Goal: Task Accomplishment & Management: Complete application form

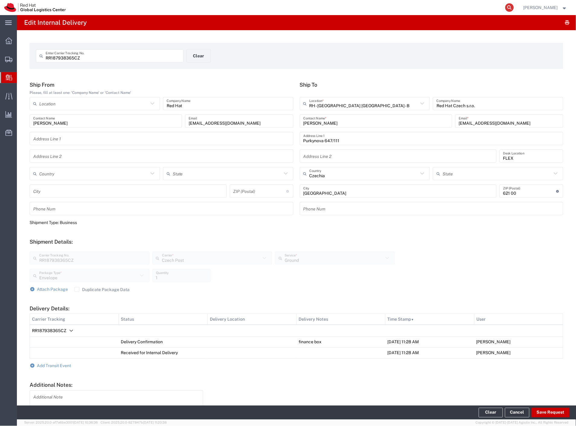
click at [514, 5] on icon at bounding box center [509, 7] width 8 height 8
paste input "56978183"
type input "56978183"
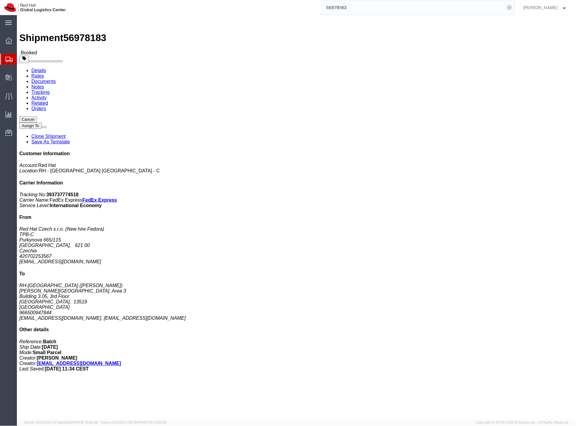
click b "CR119654"
copy b "CR119654"
click at [21, 78] on span "Internal Delivery" at bounding box center [19, 78] width 4 height 12
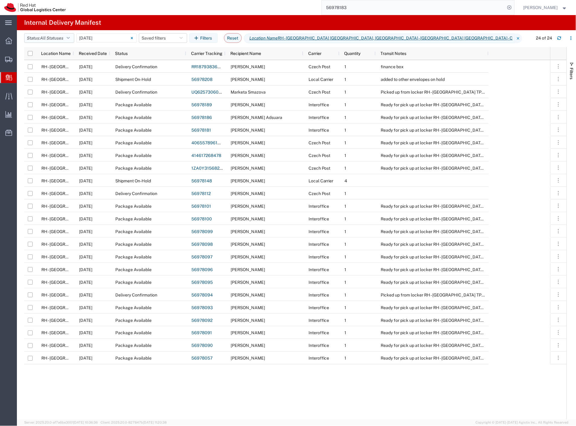
click at [67, 40] on button "Status: All Statuses" at bounding box center [49, 38] width 50 height 10
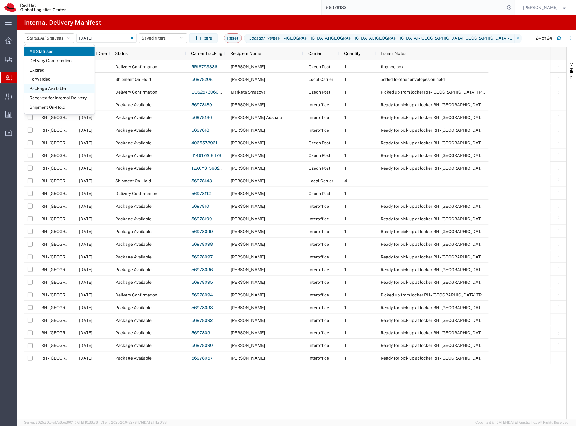
click at [44, 91] on span "Package Available" at bounding box center [59, 88] width 70 height 9
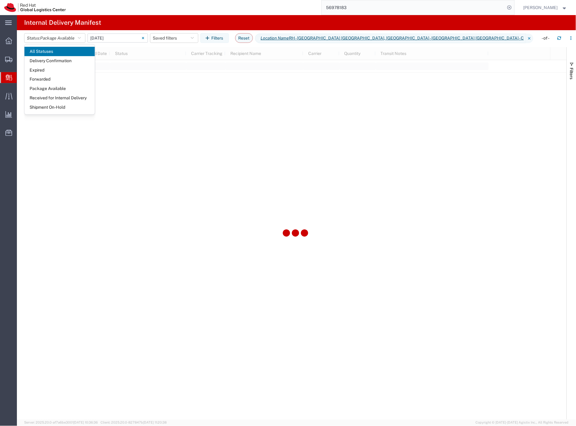
click at [112, 40] on input "[DATE] - [DATE]" at bounding box center [118, 38] width 60 height 9
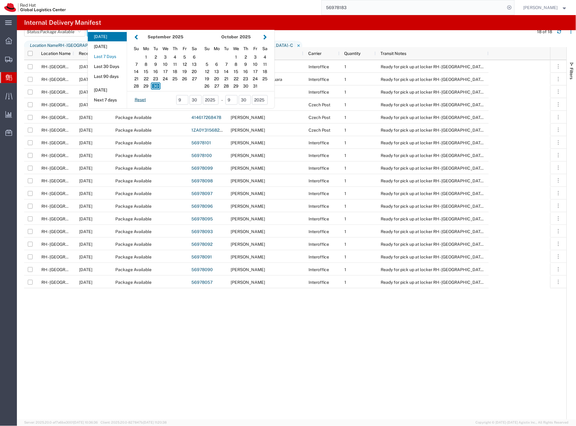
click at [113, 61] on button "Last 7 Days" at bounding box center [107, 56] width 39 height 9
type input "Last 7 Days"
type input "[DATE] - [DATE]"
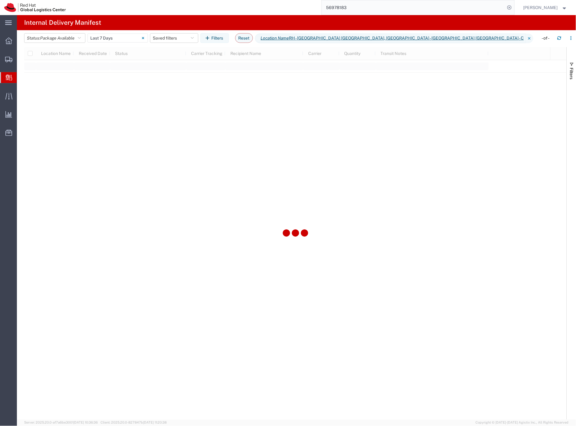
click at [159, 11] on div "56978183" at bounding box center [292, 7] width 444 height 15
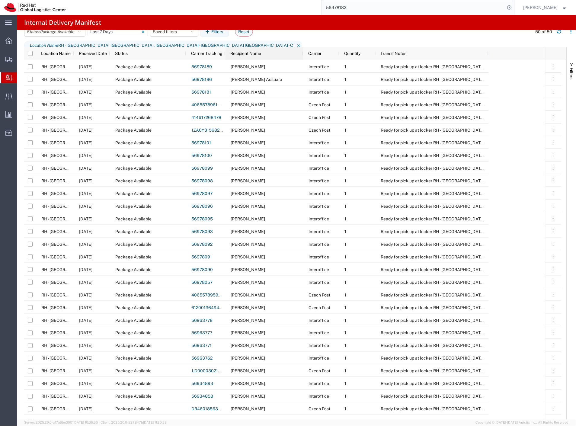
click at [252, 55] on span "Recipient Name" at bounding box center [245, 53] width 31 height 5
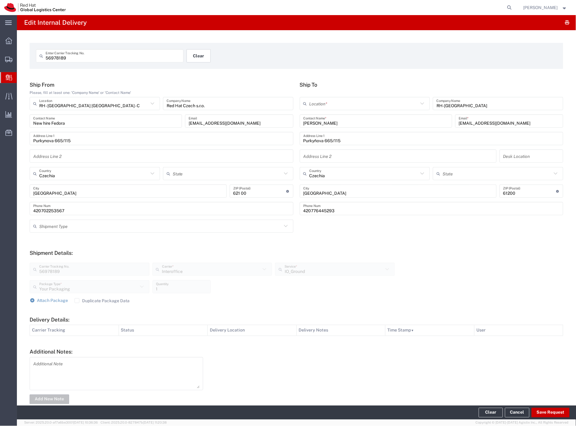
drag, startPoint x: 0, startPoint y: 0, endPoint x: 208, endPoint y: 55, distance: 215.5
click at [208, 55] on button "Clear" at bounding box center [199, 55] width 24 height 13
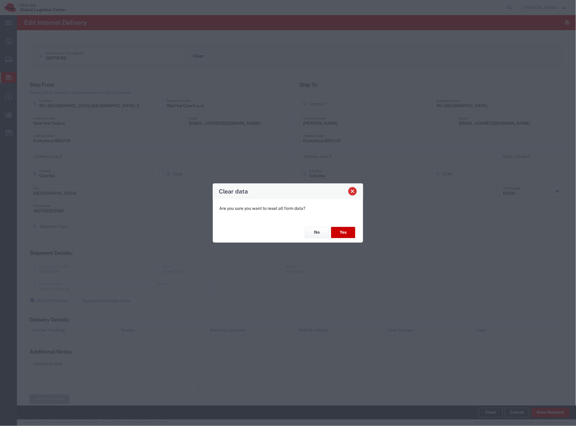
click at [354, 193] on span "Close" at bounding box center [353, 191] width 4 height 4
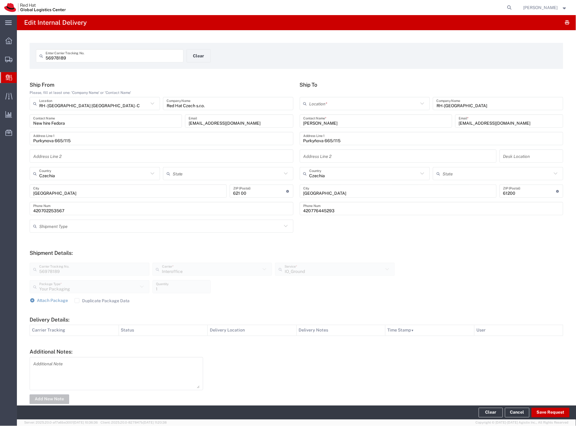
click at [319, 96] on div "Ship To Location * RH - Amsterdam - MSO RH - Amsterdam Data Center RH - Ashburn…" at bounding box center [432, 151] width 270 height 138
click at [320, 101] on input "text" at bounding box center [363, 103] width 109 height 11
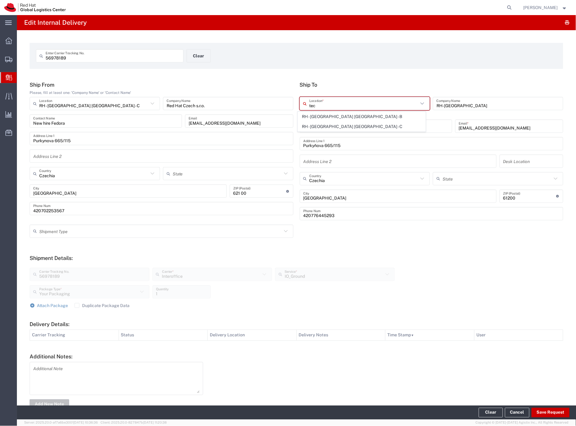
click at [342, 126] on span "RH - [GEOGRAPHIC_DATA] [GEOGRAPHIC_DATA] - C" at bounding box center [362, 126] width 128 height 9
type input "RH - [GEOGRAPHIC_DATA] [GEOGRAPHIC_DATA] - C"
type input "Red Hat Czech s.r.o."
type input "Purkynova 665/115"
type input "BRNO"
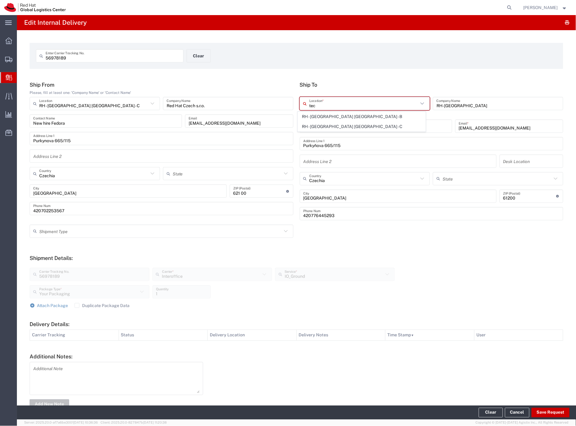
type input "621 00"
type input "420 532 294 555"
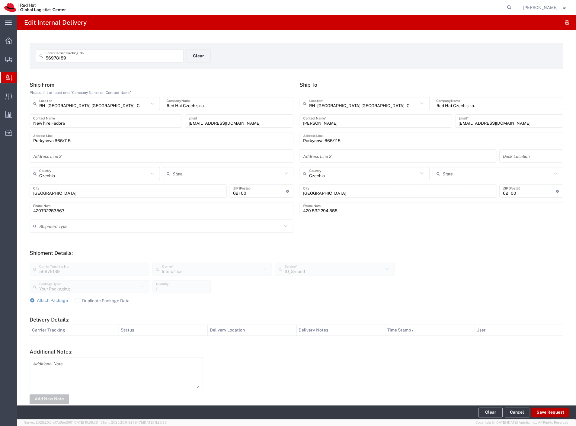
click at [549, 413] on button "Save Request" at bounding box center [551, 413] width 38 height 10
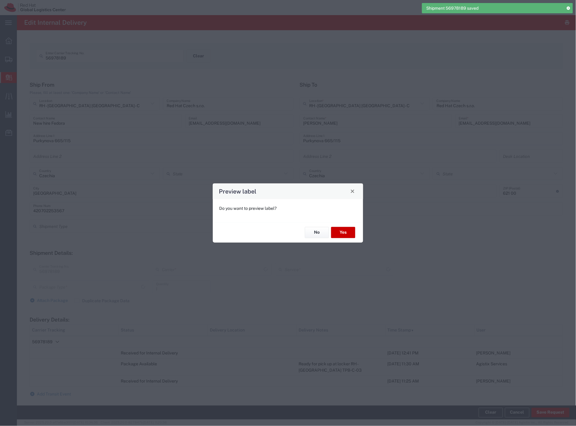
type input "Your Packaging"
type input "IO_Ground"
type input "Interoffice"
click at [321, 233] on button "No" at bounding box center [317, 232] width 24 height 11
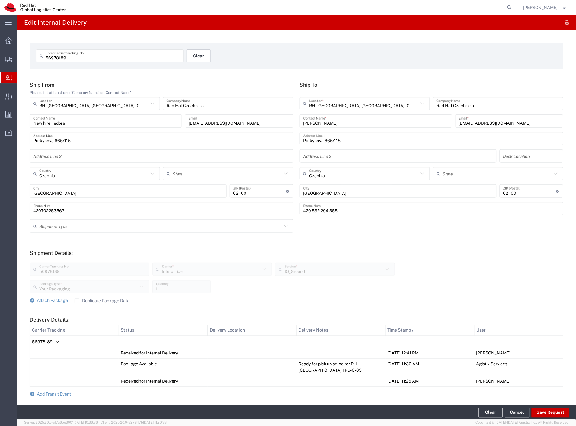
click at [201, 53] on button "Clear" at bounding box center [199, 55] width 24 height 13
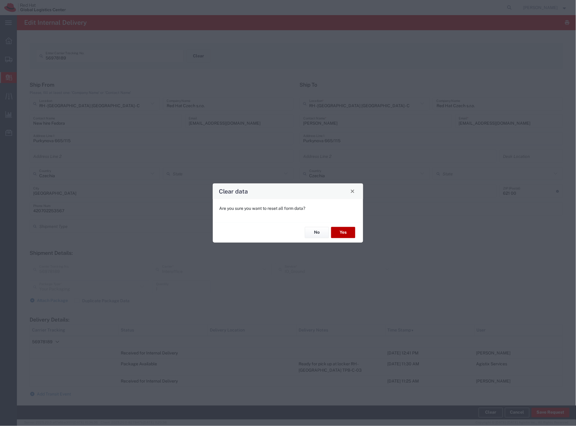
click at [348, 236] on button "Yes" at bounding box center [343, 232] width 24 height 11
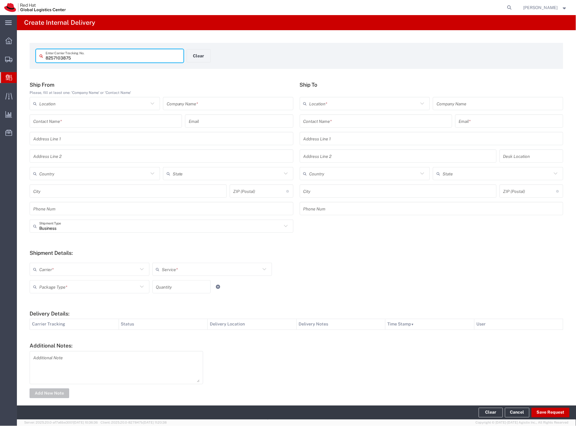
type input "8257103875"
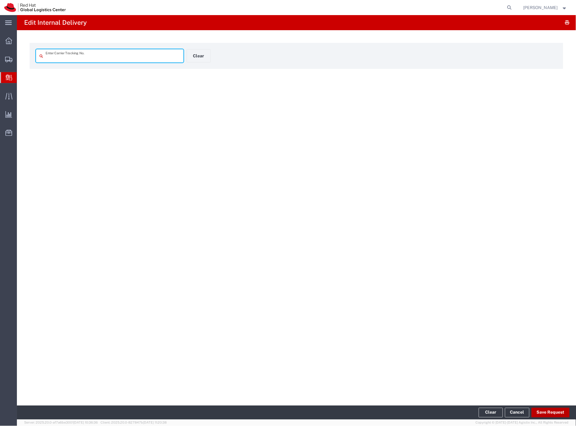
type input "8257103875"
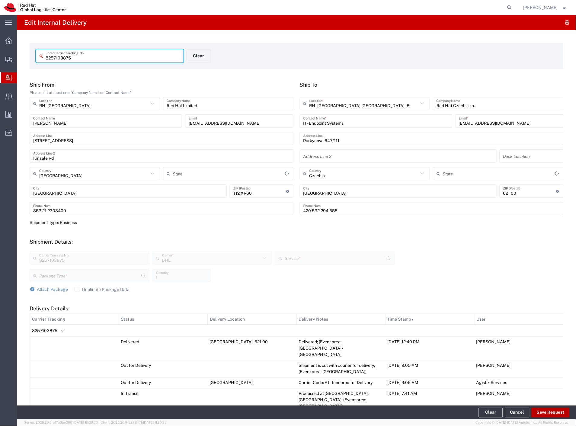
type input "Your Packaging"
type input "Economy Select"
click at [545, 410] on button "Save Request" at bounding box center [551, 413] width 38 height 10
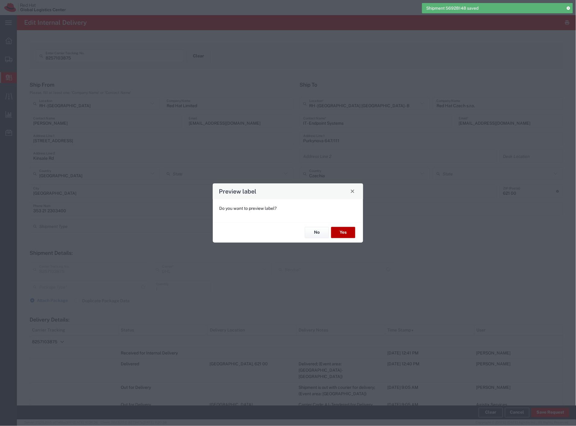
type input "Your Packaging"
type input "Economy Select"
click at [322, 234] on button "No" at bounding box center [317, 232] width 24 height 11
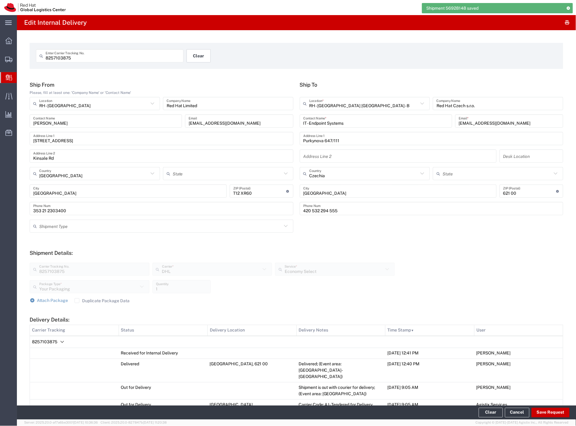
click at [195, 54] on button "Clear" at bounding box center [199, 55] width 24 height 13
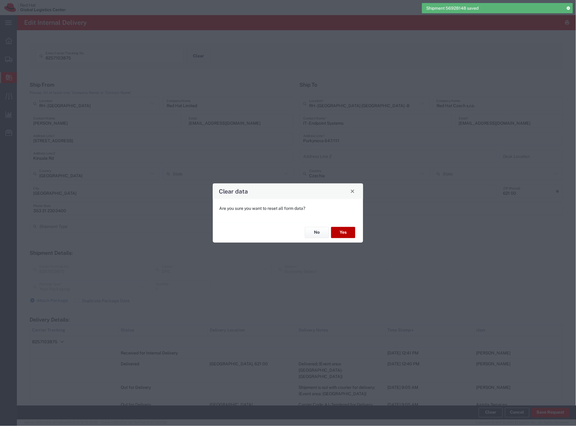
click at [344, 230] on button "Yes" at bounding box center [343, 232] width 24 height 11
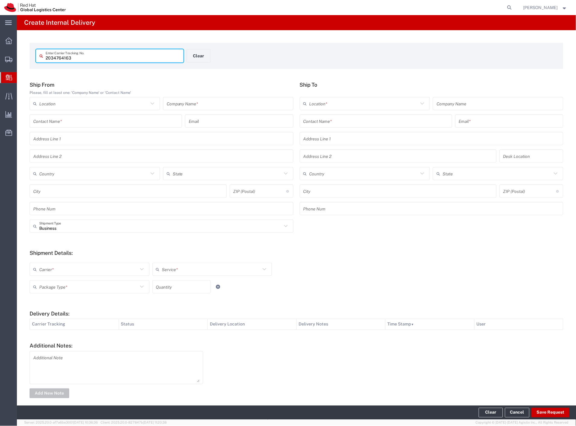
type input "2034764163"
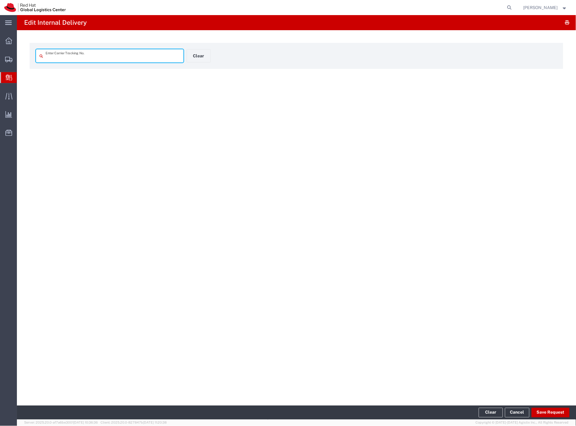
type input "2034764163"
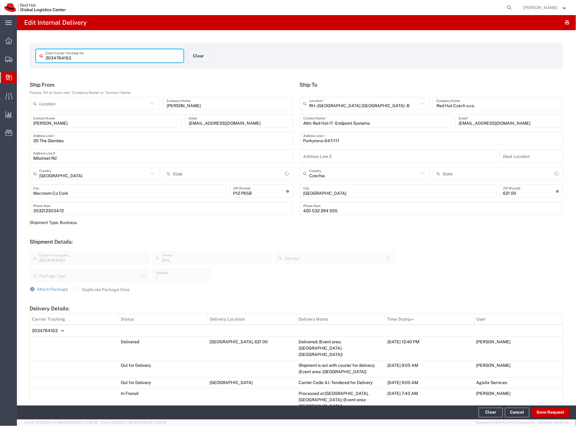
type input "Your Packaging"
type input "Economy Select"
click at [540, 411] on button "Save Request" at bounding box center [551, 413] width 38 height 10
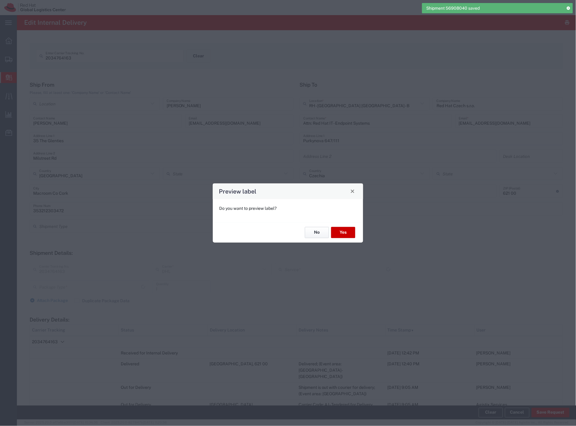
type input "Your Packaging"
type input "Economy Select"
click at [320, 230] on button "No" at bounding box center [317, 232] width 24 height 11
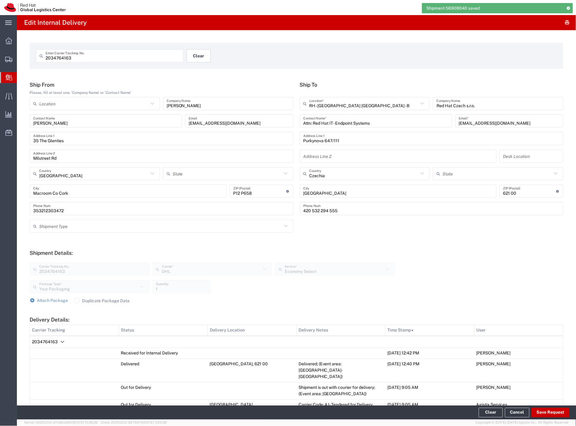
click at [194, 60] on button "Clear" at bounding box center [199, 55] width 24 height 13
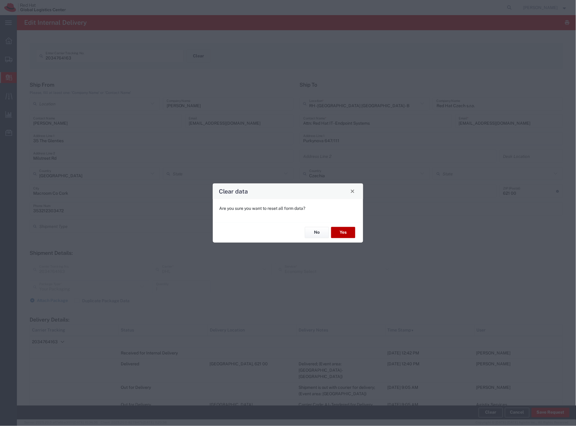
click at [341, 230] on button "Yes" at bounding box center [343, 232] width 24 height 11
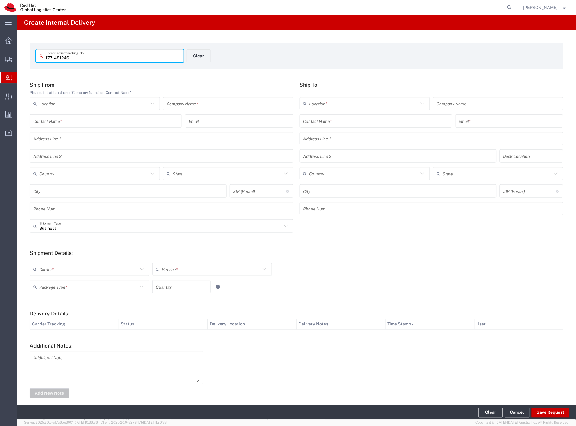
type input "1771481246"
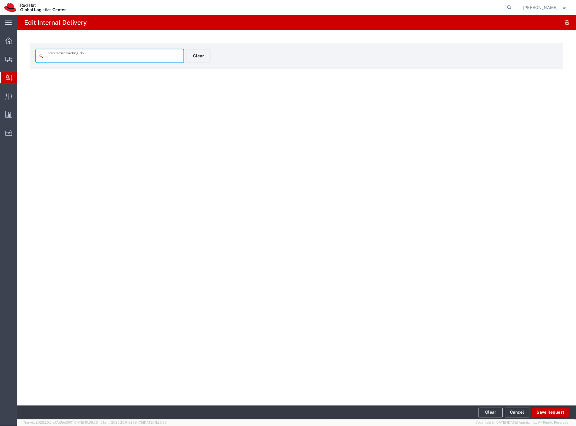
type input "1771481246"
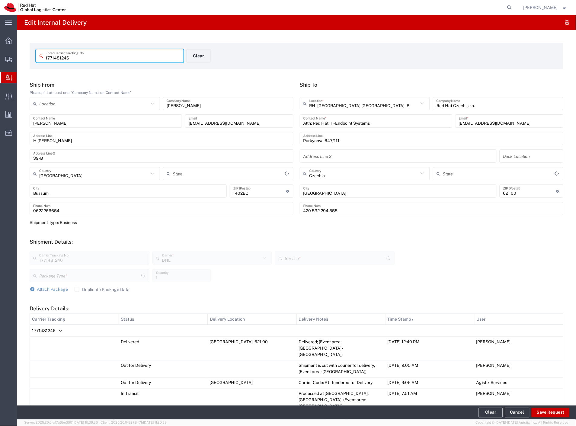
type input "Your Packaging"
type input "Economy Select"
click at [559, 414] on button "Save Request" at bounding box center [551, 413] width 38 height 10
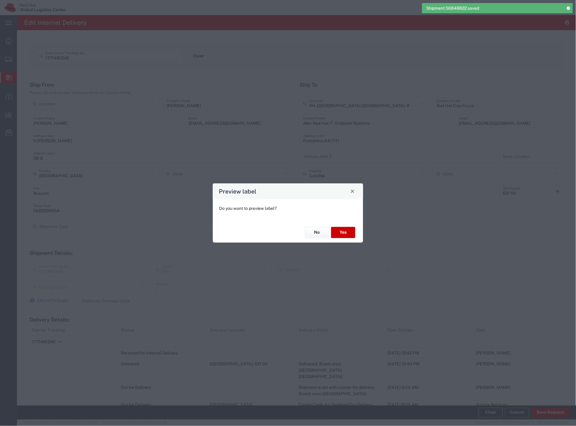
type input "Your Packaging"
type input "Economy Select"
click at [318, 231] on button "No" at bounding box center [317, 232] width 24 height 11
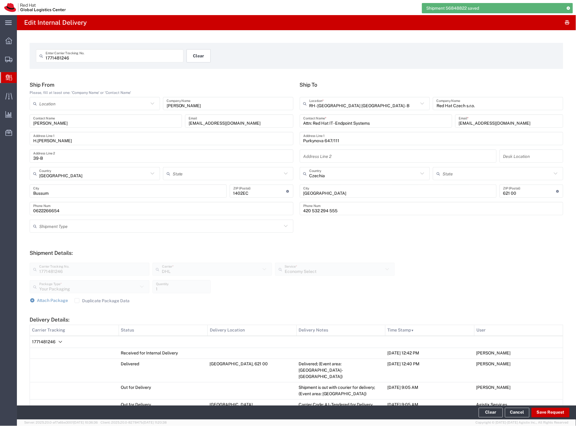
click at [204, 52] on button "Clear" at bounding box center [199, 55] width 24 height 13
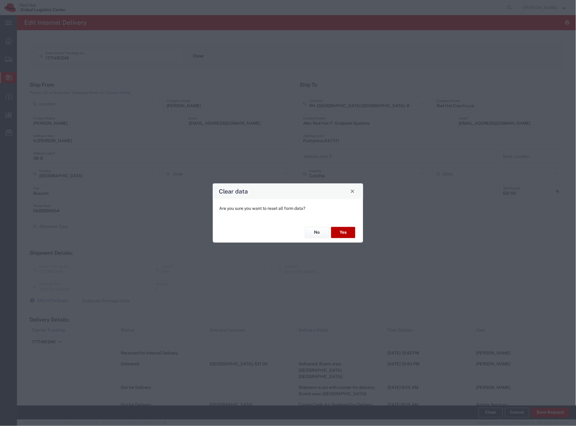
click at [344, 230] on button "Yes" at bounding box center [343, 232] width 24 height 11
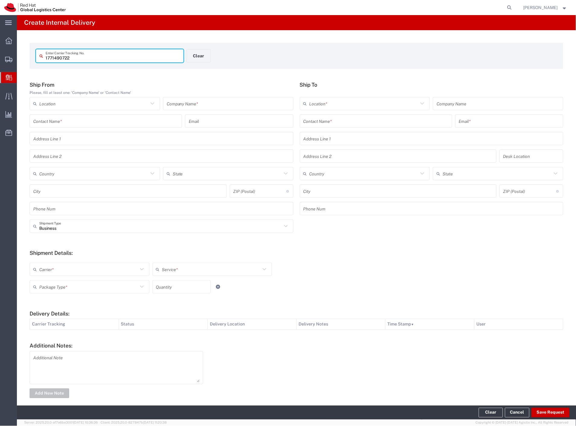
type input "1771490722"
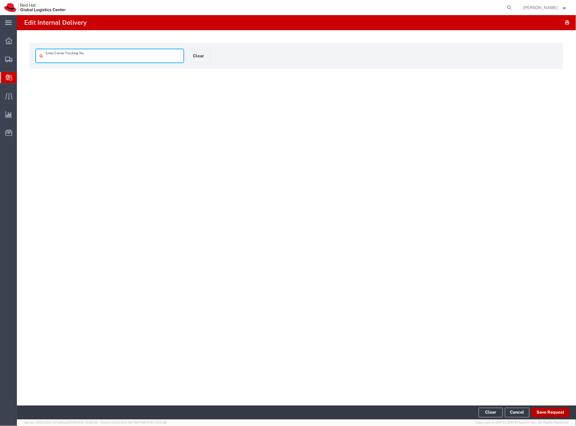
type input "1771490722"
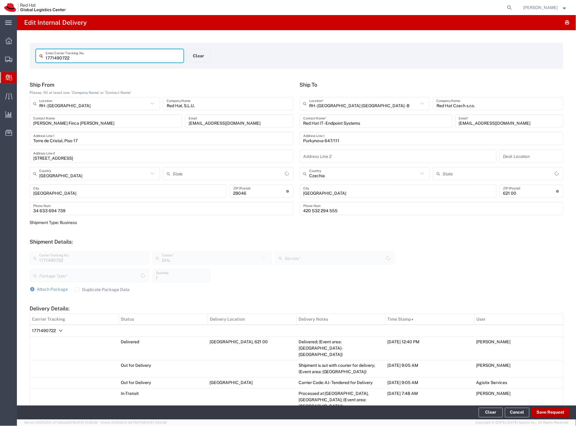
type input "Your Packaging"
type input "Economy Select"
click at [546, 413] on button "Save Request" at bounding box center [551, 413] width 38 height 10
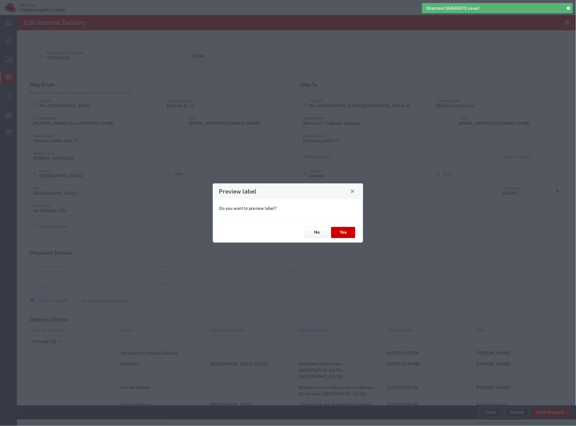
type input "Your Packaging"
type input "Economy Select"
click at [323, 231] on button "No" at bounding box center [317, 232] width 24 height 11
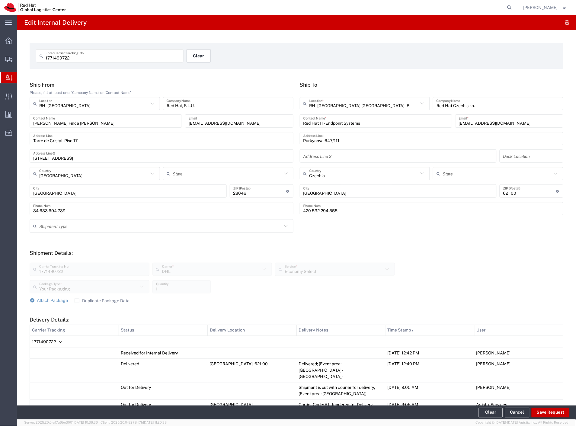
click at [204, 53] on button "Clear" at bounding box center [199, 55] width 24 height 13
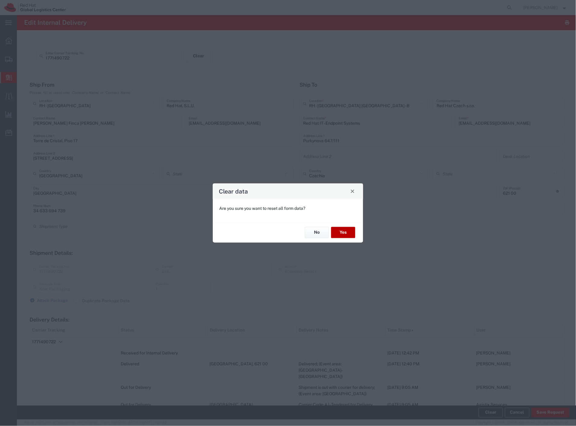
click at [346, 230] on button "Yes" at bounding box center [343, 232] width 24 height 11
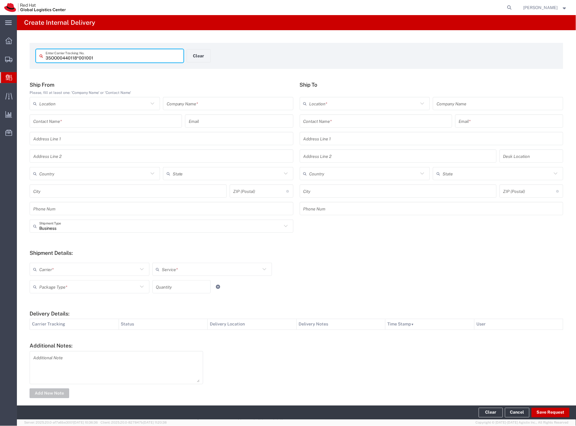
type input "35OO00440118*001001"
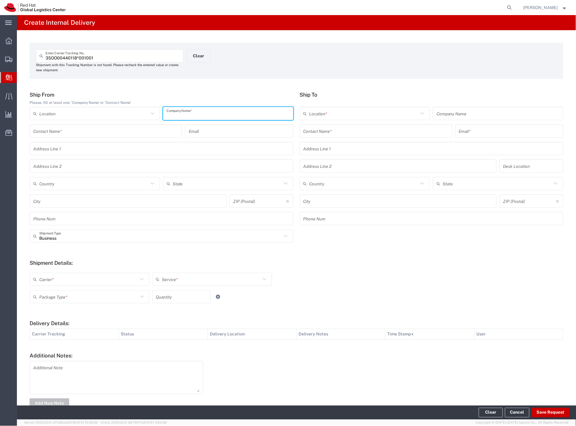
click at [200, 117] on input "text" at bounding box center [228, 113] width 123 height 11
type input "patic"
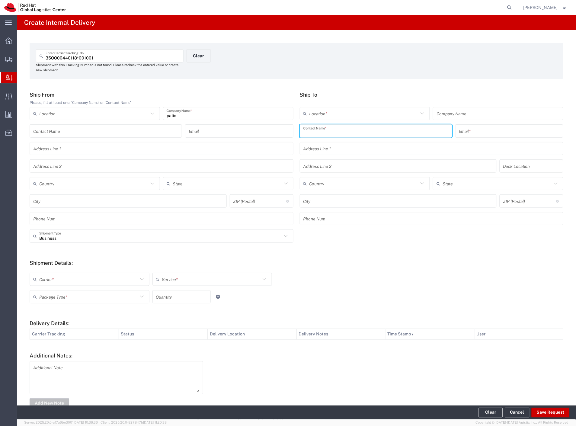
click at [322, 130] on input "text" at bounding box center [375, 131] width 145 height 11
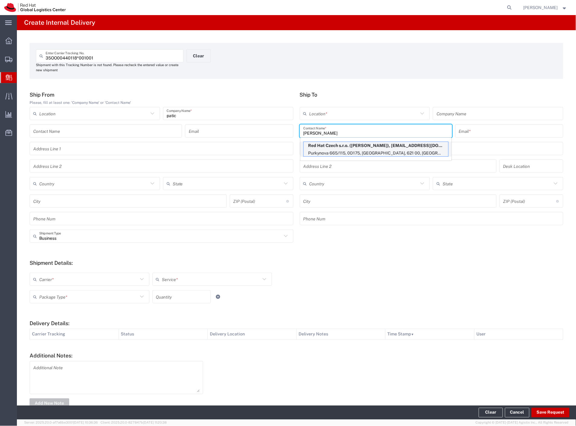
type input "lichtner"
click at [329, 149] on p "Red Hat Czech s.r.o. (Ondrej Lichtner), olichtne@redhat.com" at bounding box center [376, 146] width 145 height 8
type input "RH - [GEOGRAPHIC_DATA] [GEOGRAPHIC_DATA] - C"
type input "Red Hat Czech s.r.o."
type input "[PERSON_NAME]"
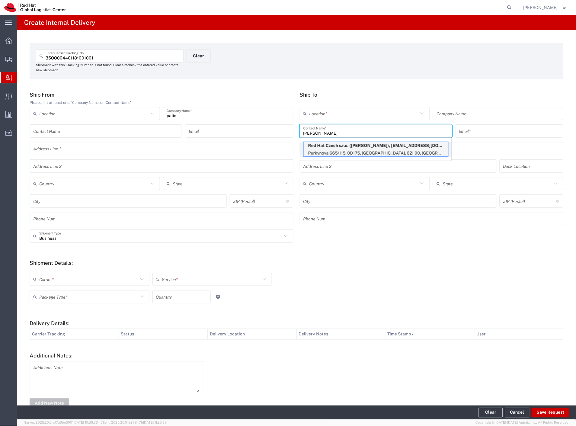
type input "olichtne@redhat.com"
type input "Purkynova 665/115"
type input "0D175"
type input "Czechia"
type input "[GEOGRAPHIC_DATA]"
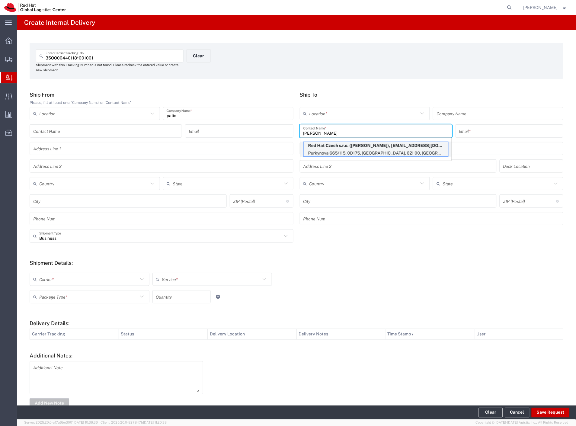
type input "621 00"
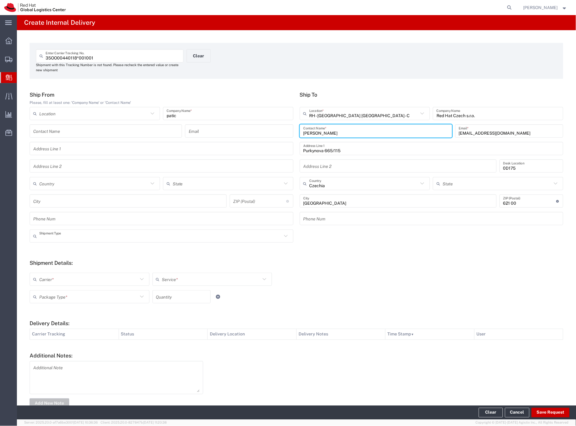
click at [63, 236] on input "text" at bounding box center [160, 236] width 243 height 11
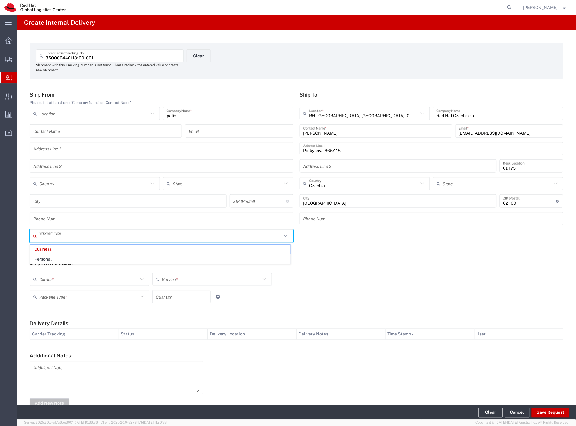
drag, startPoint x: 55, startPoint y: 258, endPoint x: 50, endPoint y: 273, distance: 15.7
click at [55, 259] on span "Personal" at bounding box center [160, 259] width 260 height 9
type input "Personal"
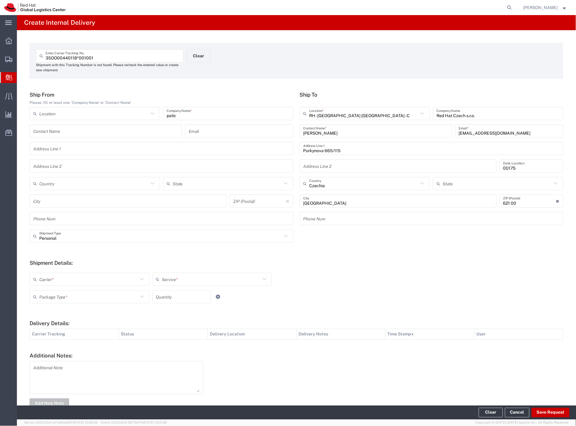
click at [48, 281] on input "text" at bounding box center [88, 279] width 99 height 11
drag, startPoint x: 48, startPoint y: 286, endPoint x: 48, endPoint y: 291, distance: 4.5
click at [48, 290] on div "Carrier * Czech Post DHL FedEx Express Global4PL Interoffice Local Carrier Sant…" at bounding box center [212, 282] width 368 height 18
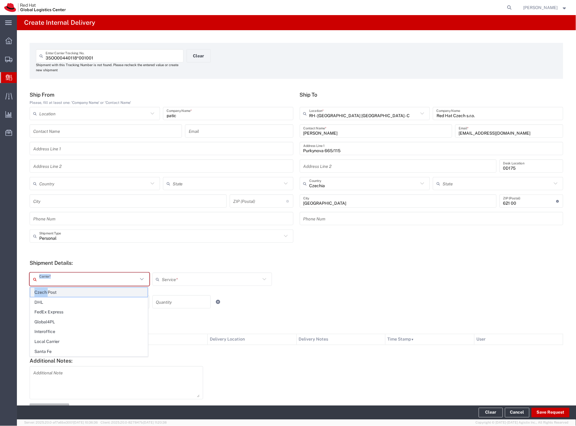
drag, startPoint x: 50, startPoint y: 281, endPoint x: 52, endPoint y: 290, distance: 8.7
click at [50, 282] on input "text" at bounding box center [88, 279] width 99 height 11
drag, startPoint x: 52, startPoint y: 291, endPoint x: 51, endPoint y: 302, distance: 11.2
click at [52, 292] on span "Czech Post" at bounding box center [88, 292] width 117 height 9
type input "Czech Post"
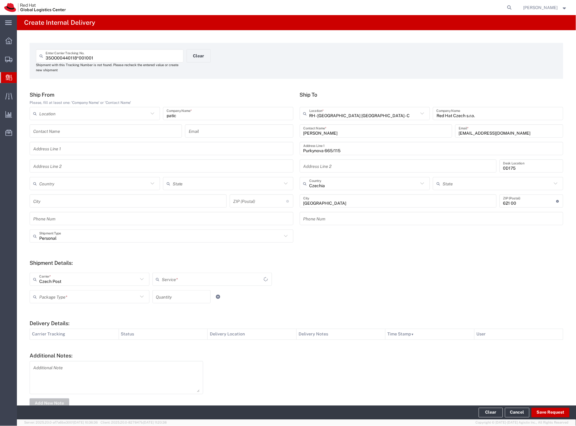
drag, startPoint x: 51, startPoint y: 302, endPoint x: 49, endPoint y: 314, distance: 12.0
click at [50, 306] on div "Package Type * Case(s) Envelope PAK Skid(s) Your Packaging Quantity" at bounding box center [212, 299] width 368 height 18
type input "Ground"
click at [51, 303] on div "Package Type *" at bounding box center [90, 296] width 120 height 13
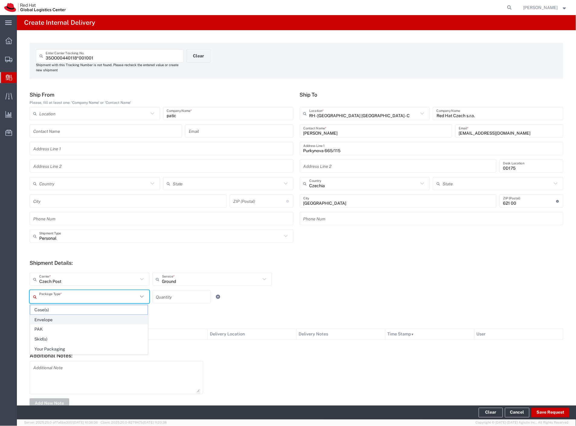
drag, startPoint x: 52, startPoint y: 297, endPoint x: 58, endPoint y: 320, distance: 24.3
click at [52, 297] on input "text" at bounding box center [88, 297] width 99 height 11
click at [61, 347] on span "Your Packaging" at bounding box center [88, 349] width 117 height 9
type input "Your Packaging"
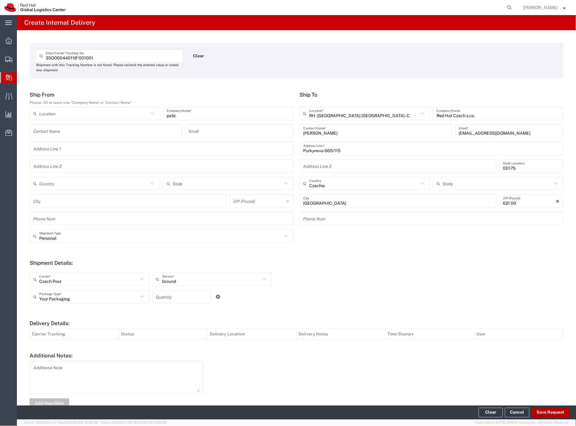
click at [543, 413] on button "Save Request" at bounding box center [551, 413] width 38 height 10
type input "Personal"
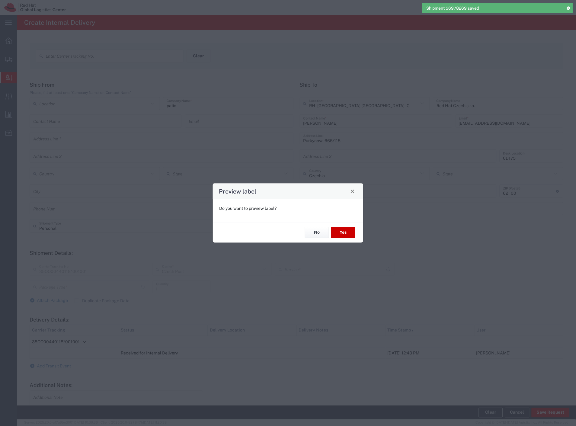
type input "Your Packaging"
type input "Ground"
click at [341, 237] on button "Yes" at bounding box center [343, 232] width 24 height 11
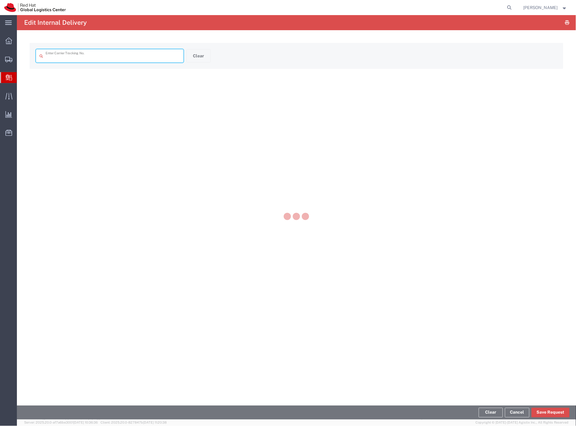
type input "35OO00440118*001001"
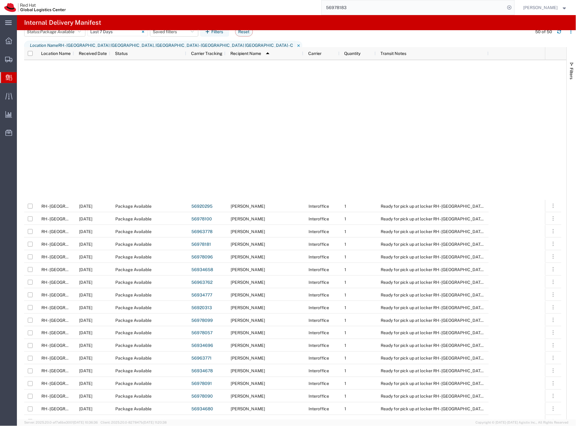
scroll to position [274, 0]
